Goal: Information Seeking & Learning: Check status

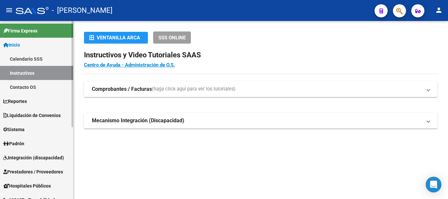
scroll to position [33, 0]
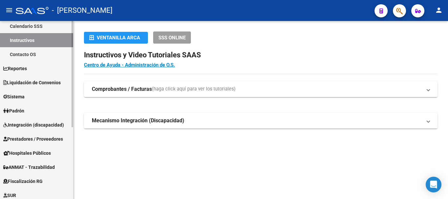
click at [36, 110] on link "Padrón" at bounding box center [36, 111] width 73 height 14
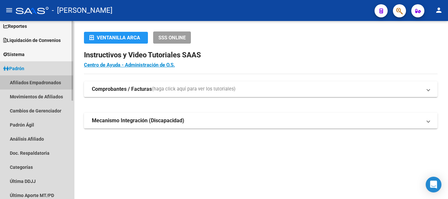
click at [30, 79] on link "Afiliados Empadronados" at bounding box center [36, 82] width 73 height 14
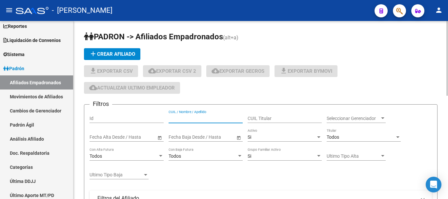
click at [186, 116] on input "CUIL / Nombre / Apellido" at bounding box center [205, 119] width 74 height 6
paste input "27229967"
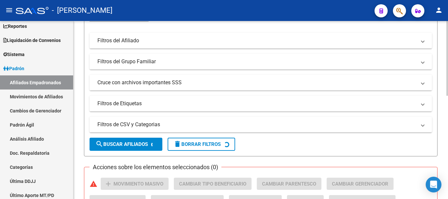
scroll to position [164, 0]
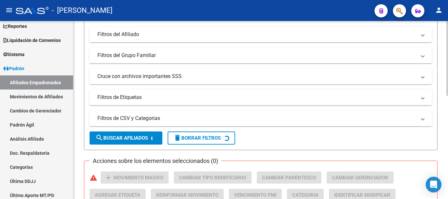
type input "27229967"
click at [131, 137] on span "search Buscar Afiliados" at bounding box center [121, 138] width 52 height 6
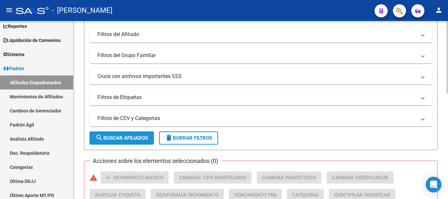
click at [123, 141] on span "search Buscar Afiliados" at bounding box center [121, 138] width 52 height 6
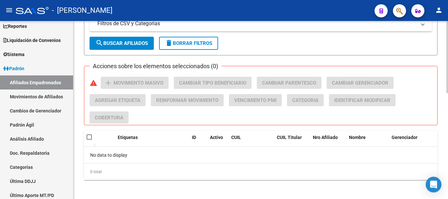
scroll to position [261, 0]
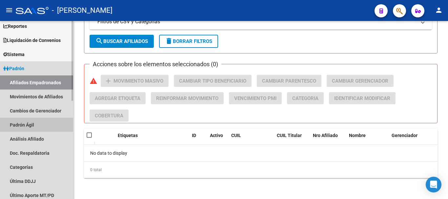
click at [29, 128] on link "Padrón Ágil" at bounding box center [36, 125] width 73 height 14
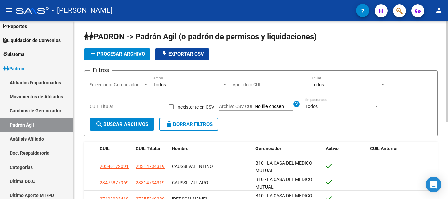
click at [254, 80] on div "Apellido o CUIL" at bounding box center [269, 82] width 74 height 13
paste input "27229967"
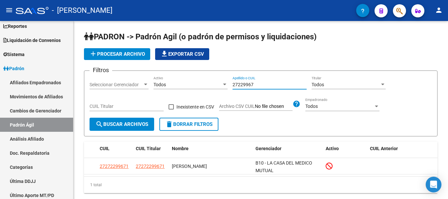
type input "27229967"
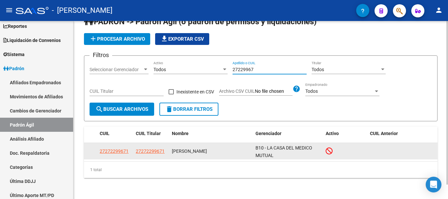
click at [328, 150] on icon at bounding box center [328, 150] width 7 height 7
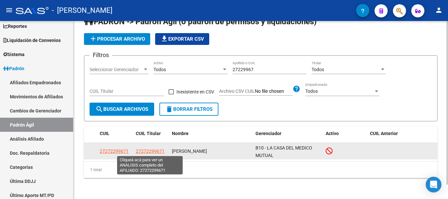
click at [147, 150] on span "27272299671" at bounding box center [150, 150] width 29 height 5
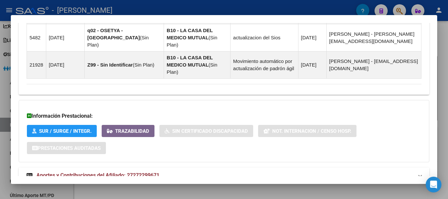
scroll to position [517, 0]
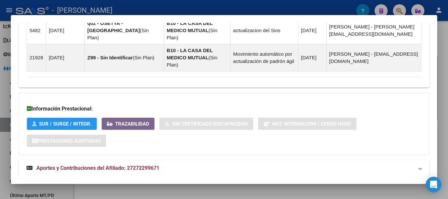
click at [159, 165] on span "Aportes y Contribuciones del Afiliado: 27272299671" at bounding box center [97, 168] width 123 height 6
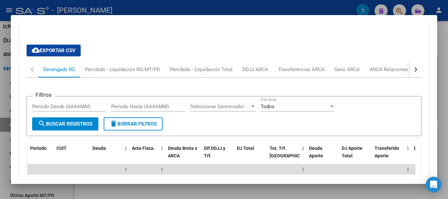
scroll to position [649, 0]
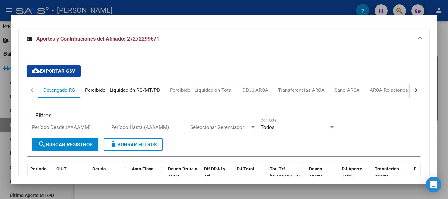
click at [129, 87] on div "Percibido - Liquidación RG/MT/PD" at bounding box center [122, 90] width 75 height 7
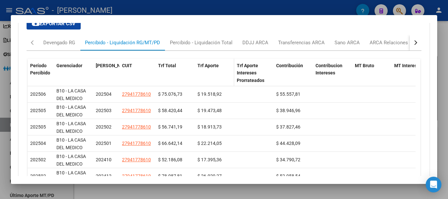
scroll to position [681, 0]
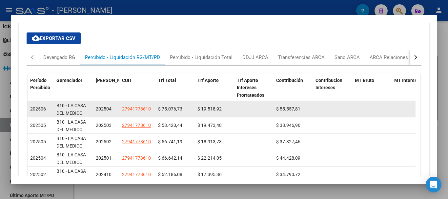
click at [38, 106] on span "202506" at bounding box center [38, 108] width 16 height 5
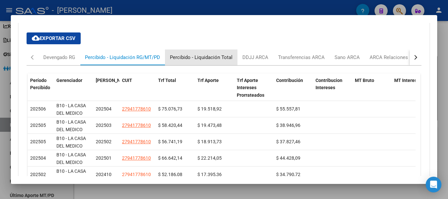
click at [206, 54] on div "Percibido - Liquidación Total" at bounding box center [201, 57] width 63 height 7
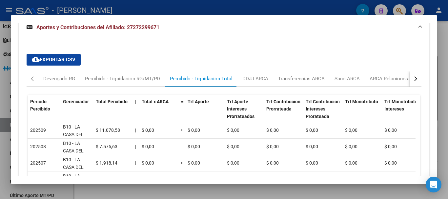
scroll to position [693, 0]
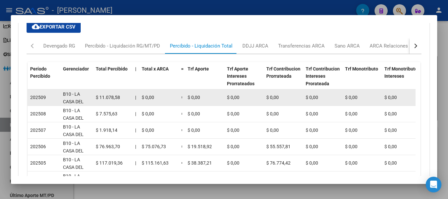
drag, startPoint x: 36, startPoint y: 84, endPoint x: 177, endPoint y: 82, distance: 141.6
click at [113, 95] on span "$ 11.078,58" at bounding box center [108, 97] width 24 height 5
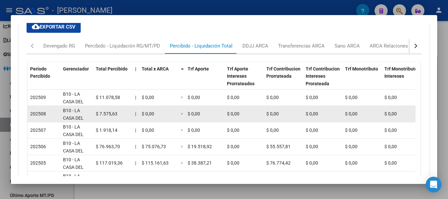
click at [111, 106] on datatable-body-cell "$ 7.575,63" at bounding box center [112, 114] width 39 height 16
click at [104, 111] on span "$ 7.575,63" at bounding box center [107, 113] width 22 height 5
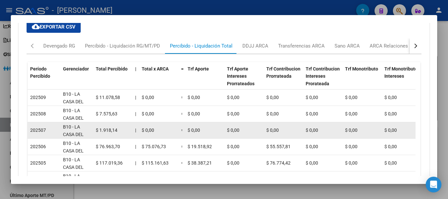
click at [107, 127] on span "$ 1.918,14" at bounding box center [107, 129] width 22 height 5
click at [109, 127] on span "$ 1.918,14" at bounding box center [107, 129] width 22 height 5
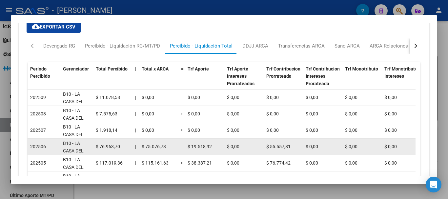
click at [118, 144] on span "$ 76.963,70" at bounding box center [108, 146] width 24 height 5
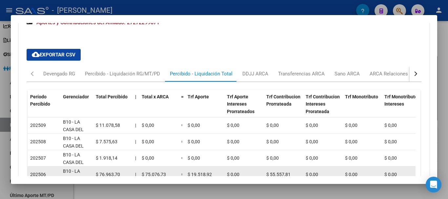
scroll to position [660, 0]
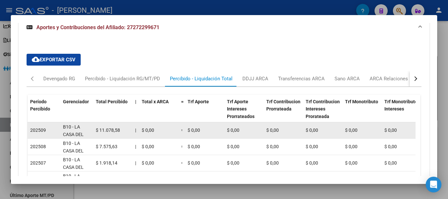
drag, startPoint x: 125, startPoint y: 153, endPoint x: 58, endPoint y: 117, distance: 76.6
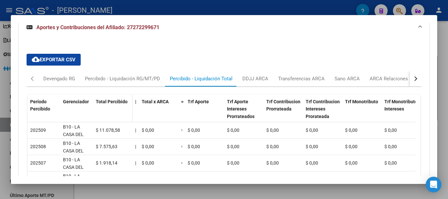
click at [116, 102] on datatable-header-cell "Total Percibido" at bounding box center [112, 113] width 39 height 36
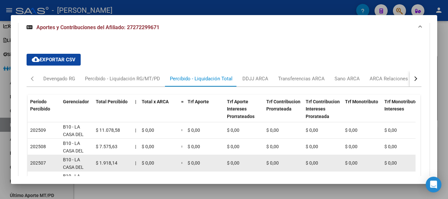
scroll to position [693, 0]
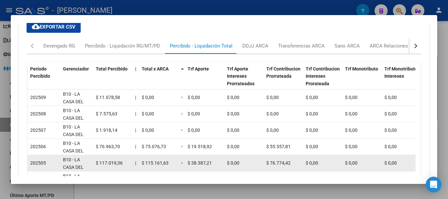
drag, startPoint x: 30, startPoint y: 150, endPoint x: 182, endPoint y: 148, distance: 152.4
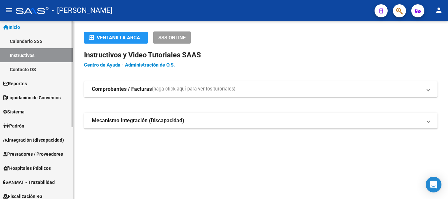
scroll to position [33, 0]
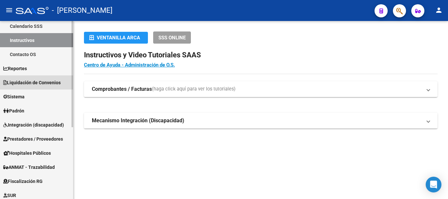
click at [34, 78] on link "Liquidación de Convenios" at bounding box center [36, 82] width 73 height 14
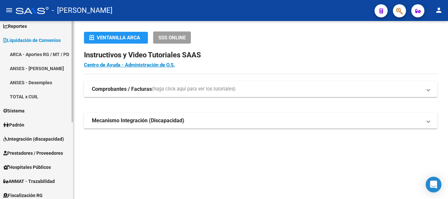
click at [30, 91] on link "TOTAL x CUIL" at bounding box center [36, 96] width 73 height 14
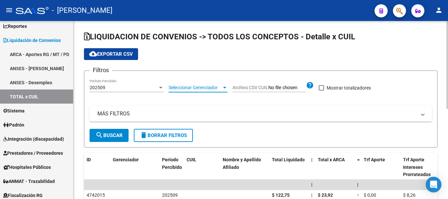
click at [223, 87] on div at bounding box center [225, 87] width 6 height 5
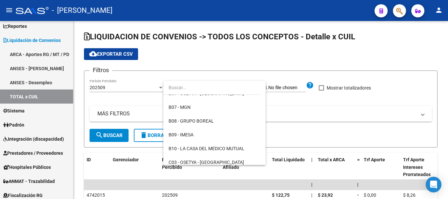
scroll to position [131, 0]
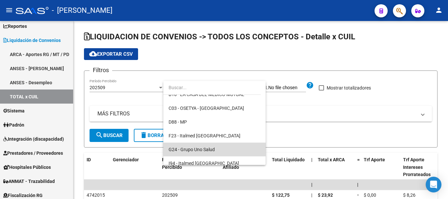
click at [219, 148] on span "G24 - Grupo Uno Salud" at bounding box center [214, 150] width 92 height 14
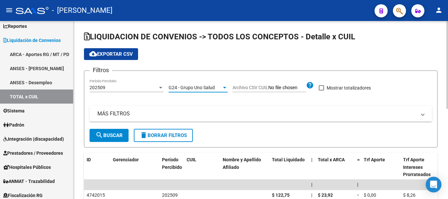
click at [113, 136] on span "search Buscar" at bounding box center [108, 135] width 27 height 6
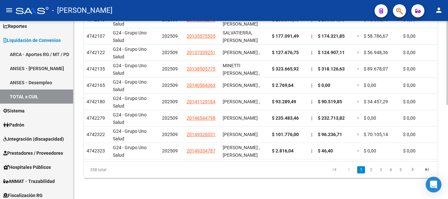
scroll to position [200, 0]
drag, startPoint x: 89, startPoint y: 171, endPoint x: 104, endPoint y: 169, distance: 15.5
click at [104, 169] on div "358 total" at bounding box center [118, 170] width 69 height 16
click at [130, 175] on div "358 total" at bounding box center [118, 170] width 69 height 16
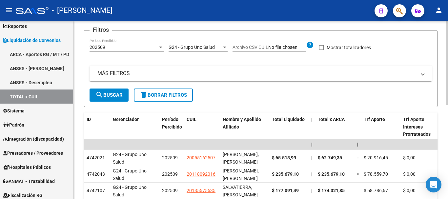
scroll to position [4, 0]
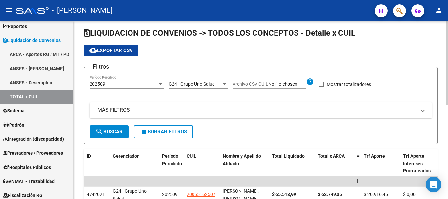
click at [321, 86] on span at bounding box center [321, 84] width 5 height 5
click at [321, 87] on input "Mostrar totalizadores" at bounding box center [321, 87] width 0 height 0
checkbox input "true"
click at [114, 132] on span "search Buscar" at bounding box center [108, 132] width 27 height 6
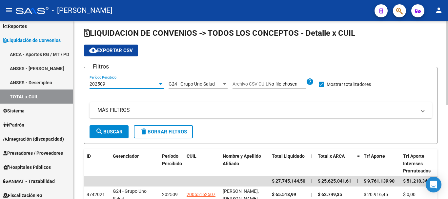
click at [159, 85] on div at bounding box center [161, 83] width 6 height 5
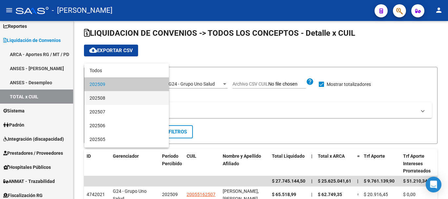
click at [132, 100] on span "202508" at bounding box center [126, 98] width 74 height 14
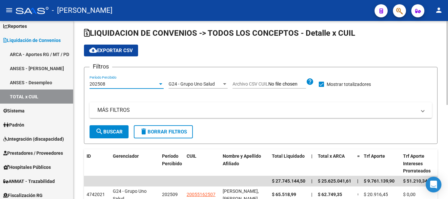
click at [104, 133] on span "search Buscar" at bounding box center [108, 132] width 27 height 6
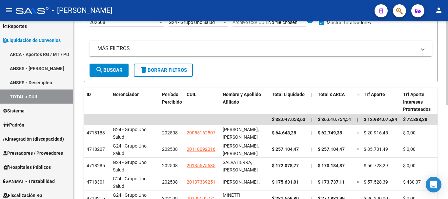
scroll to position [69, 0]
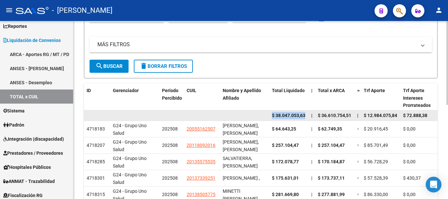
drag, startPoint x: 273, startPoint y: 113, endPoint x: 306, endPoint y: 117, distance: 34.0
click at [306, 117] on datatable-body-cell "$ 38.047.053,63" at bounding box center [288, 115] width 39 height 10
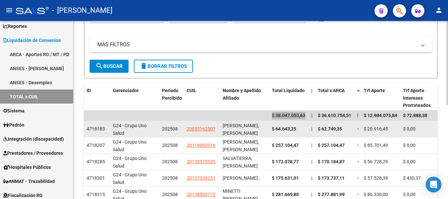
scroll to position [1, 0]
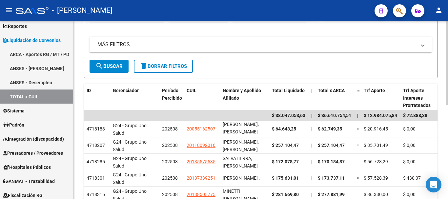
click at [323, 61] on form "Filtros 202508 Período Percibido G24 - Grupo Uno Salud Seleccionar Gerenciador …" at bounding box center [260, 39] width 353 height 77
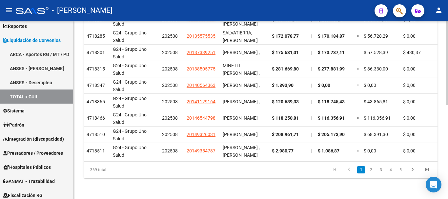
scroll to position [200, 0]
click at [233, 186] on div "LIQUIDACION DE CONVENIOS -> TODOS LOS CONCEPTOS - Detalle x CUIL cloud_download…" at bounding box center [260, 12] width 374 height 373
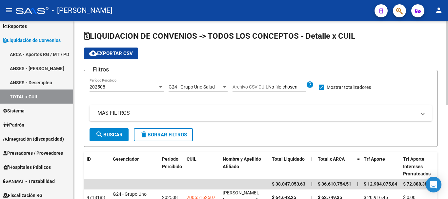
scroll to position [0, 0]
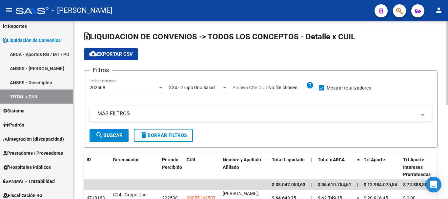
click at [225, 85] on div "G24 - Grupo Uno Salud Seleccionar Gerenciador" at bounding box center [197, 85] width 59 height 13
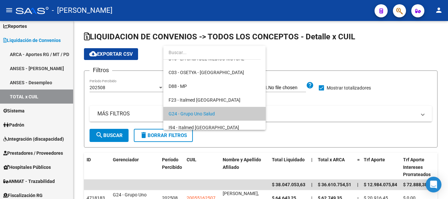
scroll to position [99, 0]
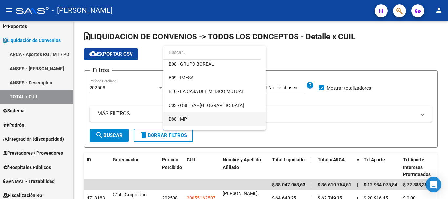
click at [199, 122] on span "D88 - MP" at bounding box center [214, 119] width 92 height 14
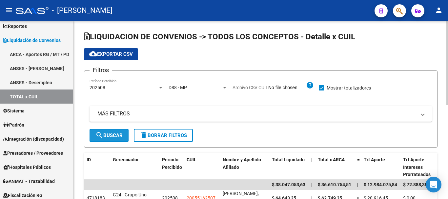
click at [121, 134] on span "search Buscar" at bounding box center [108, 135] width 27 height 6
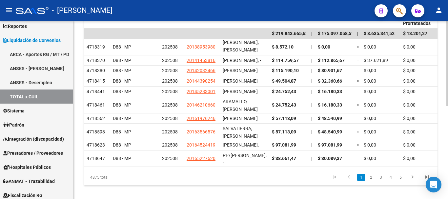
scroll to position [161, 0]
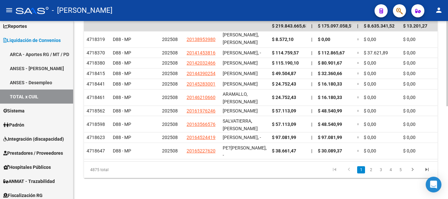
click at [445, 134] on div "LIQUIDACION DE CONVENIOS -> TODOS LOS CONCEPTOS - Detalle x CUIL cloud_download…" at bounding box center [260, 30] width 374 height 337
click at [273, 175] on datatable-pager "1 2 3 4 5" at bounding box center [295, 169] width 277 height 11
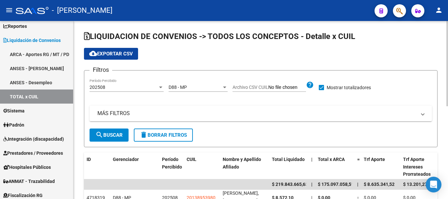
scroll to position [0, 0]
click at [192, 84] on div "D88 - MP Seleccionar Gerenciador" at bounding box center [197, 85] width 59 height 13
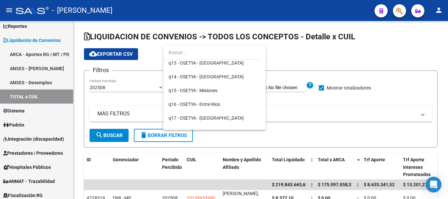
scroll to position [591, 0]
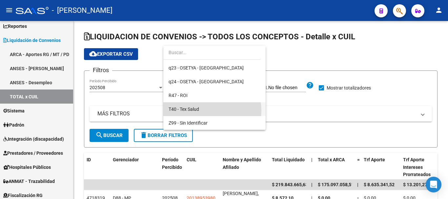
click at [205, 110] on span "T40 - Tex Salud" at bounding box center [214, 109] width 92 height 14
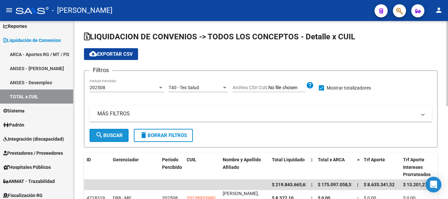
click at [120, 134] on span "search Buscar" at bounding box center [108, 135] width 27 height 6
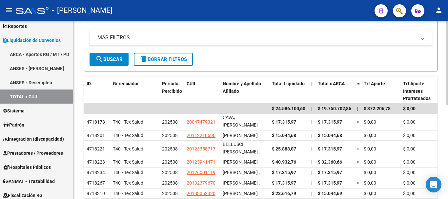
scroll to position [66, 0]
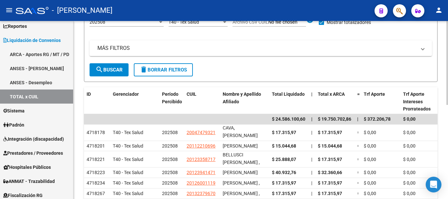
click at [444, 106] on div "LIQUIDACION DE CONVENIOS -> TODOS LOS CONCEPTOS - Detalle x CUIL cloud_download…" at bounding box center [260, 123] width 374 height 337
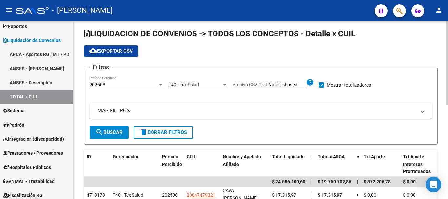
scroll to position [0, 0]
